Goal: Task Accomplishment & Management: Use online tool/utility

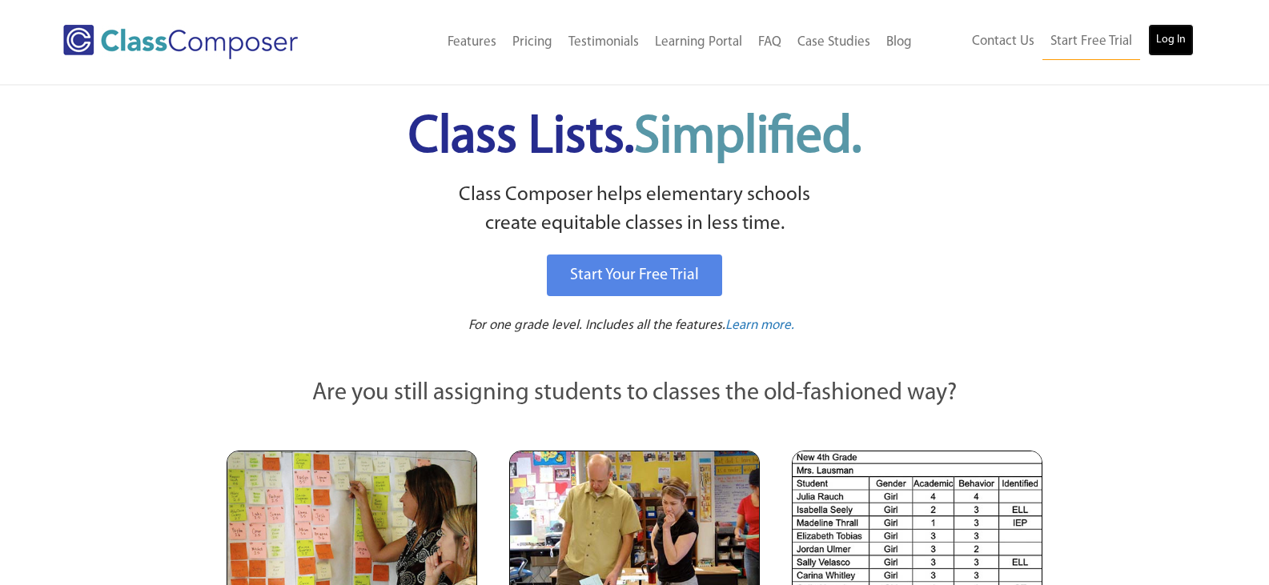
click at [1157, 44] on link "Log In" at bounding box center [1171, 40] width 46 height 32
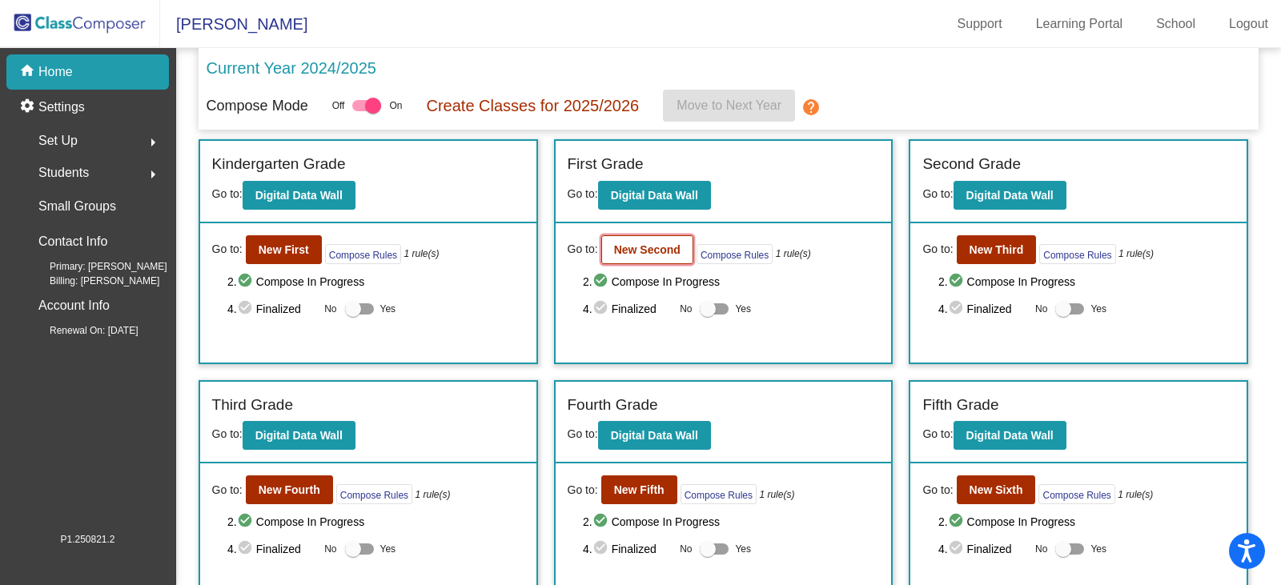
click at [654, 247] on b "New Second" at bounding box center [647, 249] width 66 height 13
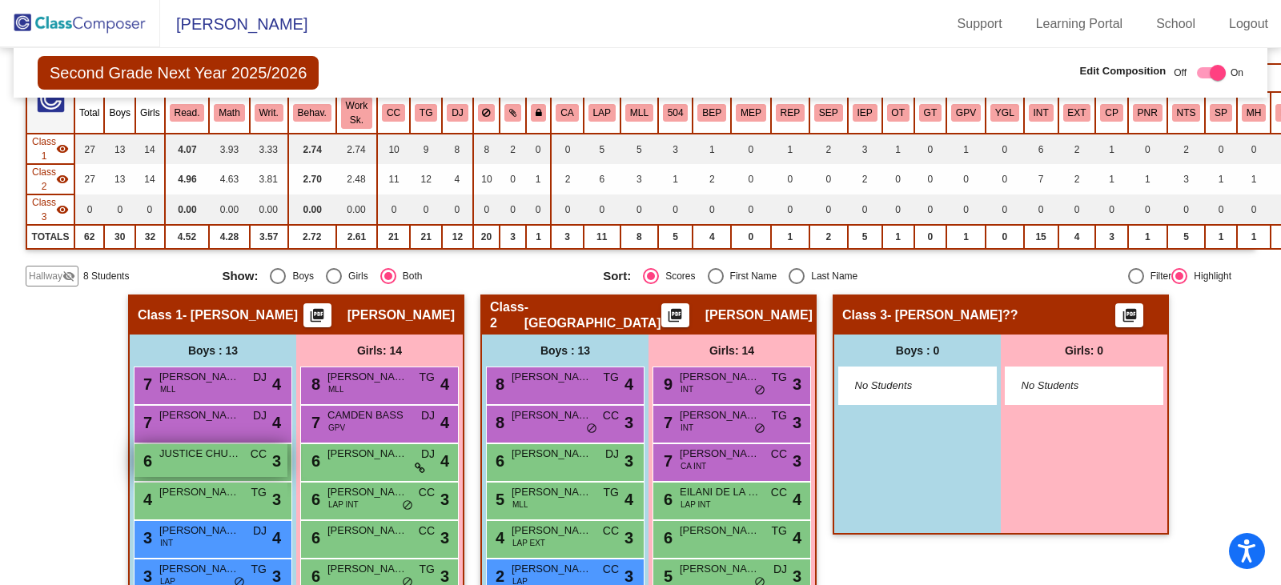
scroll to position [160, 0]
